Goal: Information Seeking & Learning: Find specific fact

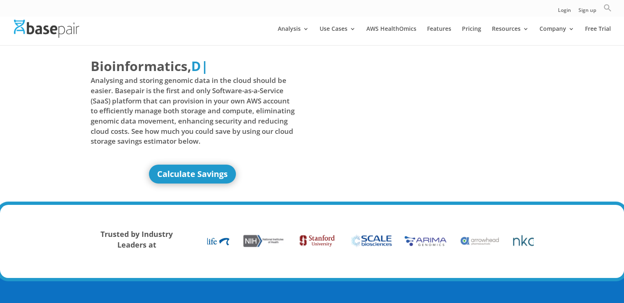
click at [606, 5] on icon "Search" at bounding box center [607, 8] width 8 height 8
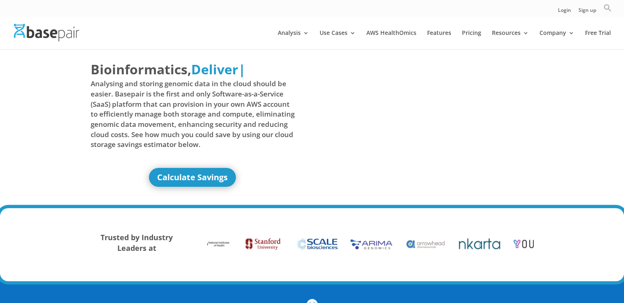
click at [604, 5] on icon "Search" at bounding box center [606, 8] width 7 height 7
click at [553, 23] on input "Search for:" at bounding box center [540, 23] width 112 height 15
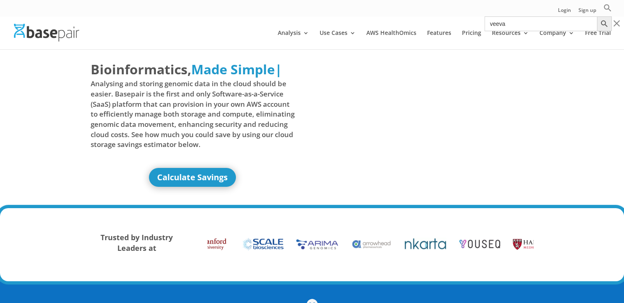
type input "veeva"
click at [596, 16] on button "Search Button" at bounding box center [603, 23] width 15 height 15
